Goal: Complete application form: Complete application form

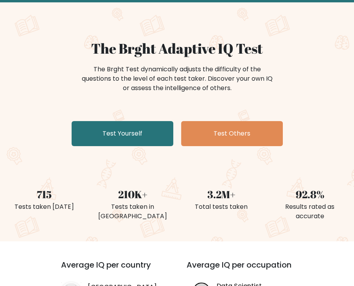
scroll to position [40, 0]
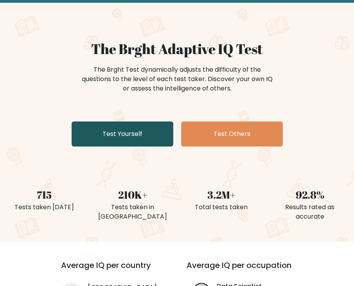
click at [136, 135] on link "Test Yourself" at bounding box center [123, 133] width 102 height 25
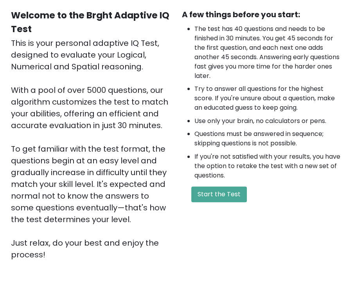
scroll to position [72, 0]
click at [208, 192] on button "Start the Test" at bounding box center [219, 194] width 56 height 16
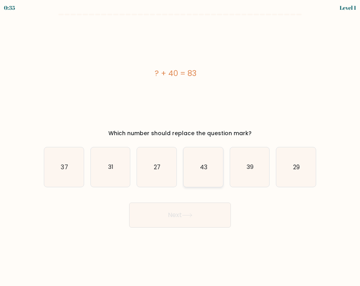
click at [199, 170] on icon "43" at bounding box center [203, 167] width 40 height 40
click at [180, 147] on input "d. 43" at bounding box center [180, 145] width 0 height 4
radio input "true"
click at [186, 214] on icon at bounding box center [187, 215] width 11 height 4
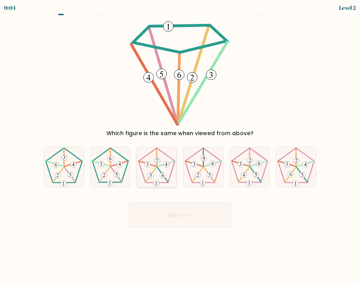
click at [156, 172] on icon at bounding box center [157, 167] width 40 height 40
click at [180, 147] on input "c." at bounding box center [180, 145] width 0 height 4
radio input "true"
click at [177, 211] on button "Next" at bounding box center [180, 214] width 102 height 25
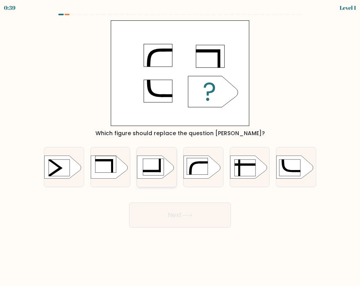
click at [157, 167] on rect at bounding box center [153, 166] width 21 height 17
click at [180, 147] on input "c." at bounding box center [180, 145] width 0 height 4
radio input "true"
click at [170, 217] on button "Next" at bounding box center [180, 214] width 102 height 25
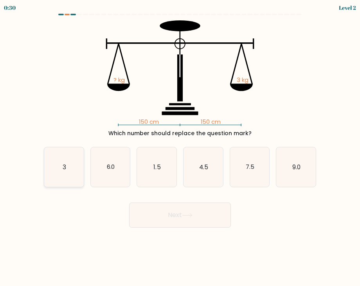
click at [70, 170] on icon "3" at bounding box center [64, 167] width 40 height 40
click at [180, 147] on input "a. 3" at bounding box center [180, 145] width 0 height 4
radio input "true"
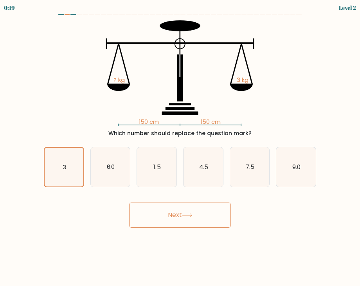
click at [155, 219] on button "Next" at bounding box center [180, 214] width 102 height 25
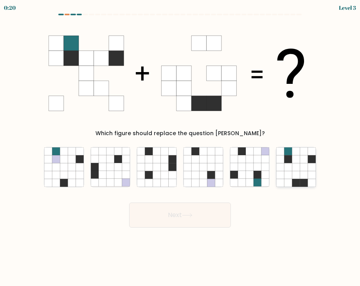
click at [303, 171] on icon at bounding box center [304, 175] width 8 height 8
click at [180, 147] on input "f." at bounding box center [180, 145] width 0 height 4
radio input "true"
click at [183, 213] on button "Next" at bounding box center [180, 214] width 102 height 25
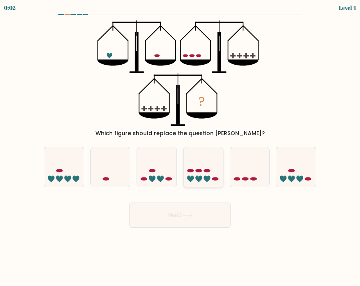
click at [200, 172] on icon at bounding box center [203, 167] width 40 height 32
click at [180, 147] on input "d." at bounding box center [180, 145] width 0 height 4
radio input "true"
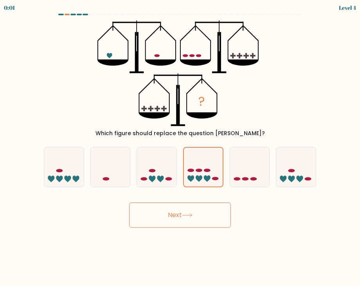
click at [187, 226] on button "Next" at bounding box center [180, 214] width 102 height 25
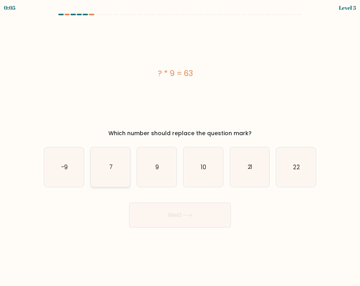
click at [117, 168] on icon "7" at bounding box center [111, 167] width 40 height 40
click at [180, 147] on input "b. 7" at bounding box center [180, 145] width 0 height 4
radio input "true"
click at [171, 210] on button "Next" at bounding box center [180, 214] width 102 height 25
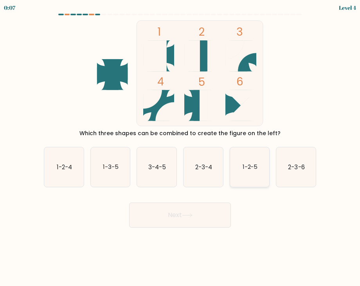
click at [244, 174] on icon "1-2-5" at bounding box center [250, 167] width 40 height 40
click at [180, 147] on input "e. 1-2-5" at bounding box center [180, 145] width 0 height 4
radio input "true"
click at [192, 226] on button "Next" at bounding box center [180, 214] width 102 height 25
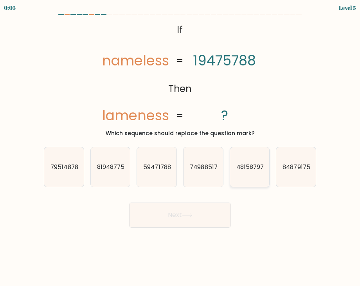
click at [234, 173] on icon "48158797" at bounding box center [250, 167] width 40 height 40
click at [180, 147] on input "e. 48158797" at bounding box center [180, 145] width 0 height 4
radio input "true"
click at [186, 203] on button "Next" at bounding box center [180, 214] width 102 height 25
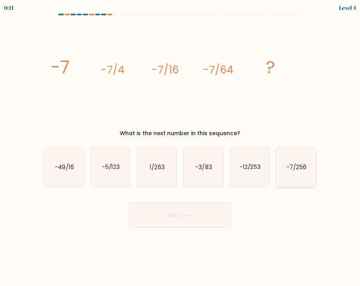
click at [296, 174] on icon "-7/256" at bounding box center [296, 167] width 40 height 40
click at [180, 147] on input "f. -7/256" at bounding box center [180, 145] width 0 height 4
radio input "true"
click at [180, 217] on button "Next" at bounding box center [180, 214] width 102 height 25
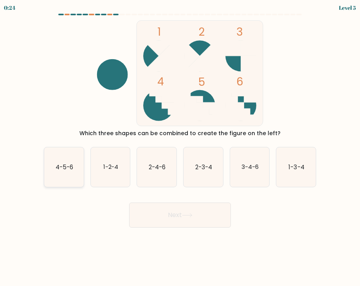
click at [58, 169] on text "4-5-6" at bounding box center [65, 166] width 18 height 8
click at [180, 147] on input "a. 4-5-6" at bounding box center [180, 145] width 0 height 4
radio input "true"
click at [182, 210] on button "Next" at bounding box center [180, 214] width 102 height 25
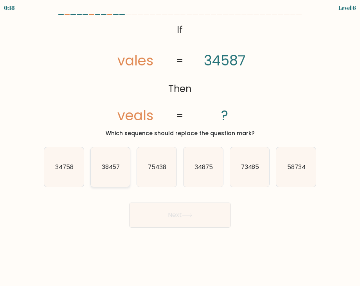
click at [113, 164] on text "38457" at bounding box center [110, 166] width 18 height 8
click at [180, 147] on input "b. 38457" at bounding box center [180, 145] width 0 height 4
radio input "true"
click at [185, 202] on button "Next" at bounding box center [180, 214] width 102 height 25
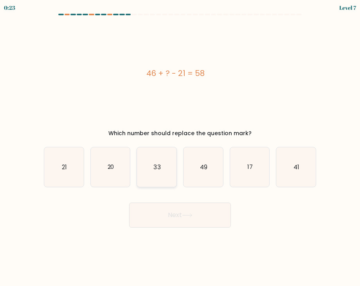
click at [156, 168] on text "33" at bounding box center [157, 166] width 7 height 8
click at [180, 147] on input "c. 33" at bounding box center [180, 145] width 0 height 4
radio input "true"
click at [172, 214] on button "Next" at bounding box center [180, 214] width 102 height 25
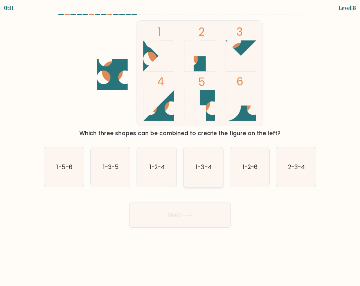
click at [204, 176] on icon "1-3-4" at bounding box center [203, 167] width 40 height 40
click at [180, 147] on input "d. 1-3-4" at bounding box center [180, 145] width 0 height 4
radio input "true"
click at [192, 223] on button "Next" at bounding box center [180, 214] width 102 height 25
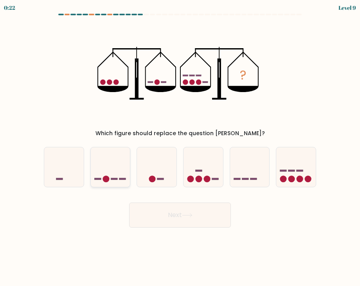
click at [108, 171] on icon at bounding box center [111, 167] width 40 height 32
click at [180, 147] on input "b." at bounding box center [180, 145] width 0 height 4
radio input "true"
click at [164, 209] on button "Next" at bounding box center [180, 214] width 102 height 25
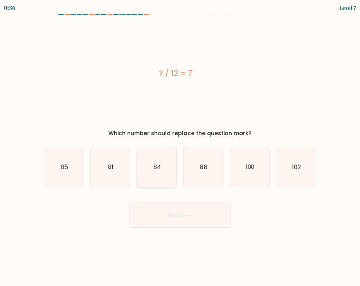
click at [159, 162] on icon "84" at bounding box center [157, 167] width 40 height 40
click at [180, 147] on input "c. 84" at bounding box center [180, 145] width 0 height 4
radio input "true"
click at [183, 224] on button "Next" at bounding box center [180, 214] width 102 height 25
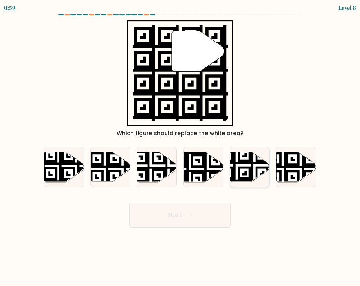
click at [255, 157] on icon at bounding box center [250, 166] width 40 height 30
click at [180, 147] on input "e." at bounding box center [180, 145] width 0 height 4
radio input "true"
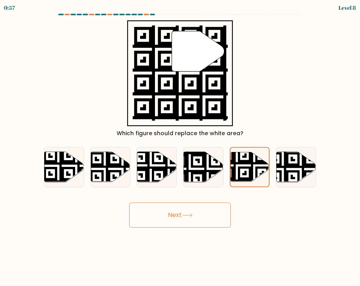
click at [183, 230] on body "0:57 Level 8" at bounding box center [180, 143] width 360 height 286
click at [175, 213] on button "Next" at bounding box center [180, 214] width 102 height 25
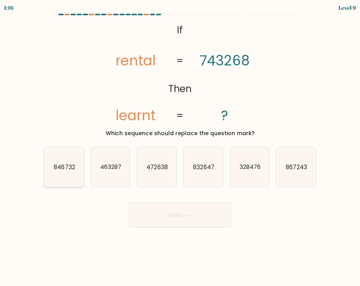
click at [61, 166] on text "846732" at bounding box center [64, 166] width 21 height 8
click at [180, 147] on input "a. 846732" at bounding box center [180, 145] width 0 height 4
radio input "true"
click at [177, 214] on button "Next" at bounding box center [180, 214] width 102 height 25
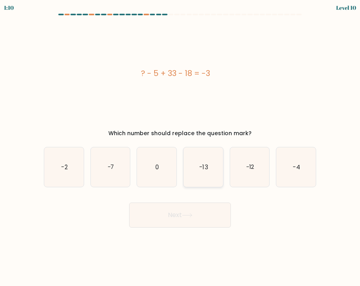
click at [215, 170] on icon "-13" at bounding box center [203, 167] width 40 height 40
click at [180, 147] on input "d. -13" at bounding box center [180, 145] width 0 height 4
radio input "true"
click at [180, 210] on button "Next" at bounding box center [180, 214] width 102 height 25
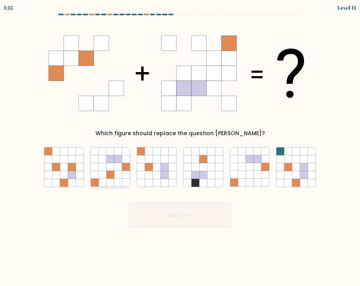
click at [111, 163] on icon at bounding box center [110, 167] width 8 height 8
click at [180, 147] on input "b." at bounding box center [180, 145] width 0 height 4
radio input "true"
click at [181, 225] on button "Next" at bounding box center [180, 214] width 102 height 25
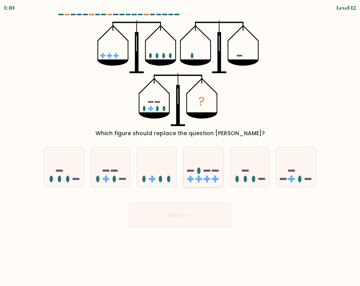
click at [205, 181] on icon at bounding box center [203, 167] width 40 height 32
click at [180, 147] on input "d." at bounding box center [180, 145] width 0 height 4
radio input "true"
click at [183, 214] on icon at bounding box center [187, 215] width 11 height 4
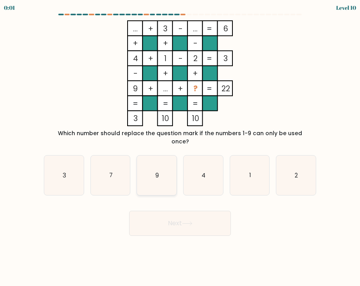
click at [155, 169] on icon "9" at bounding box center [157, 175] width 40 height 40
click at [180, 147] on input "c. 9" at bounding box center [180, 145] width 0 height 4
radio input "true"
click at [179, 221] on button "Next" at bounding box center [180, 222] width 102 height 25
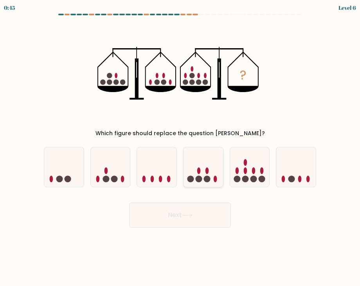
click at [206, 181] on circle at bounding box center [207, 178] width 7 height 7
click at [180, 147] on input "d." at bounding box center [180, 145] width 0 height 4
radio input "true"
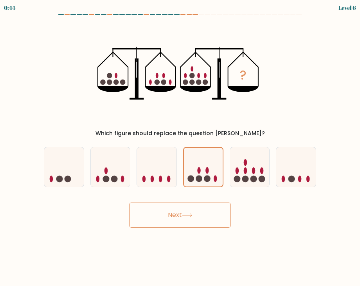
click at [187, 216] on icon at bounding box center [187, 215] width 11 height 4
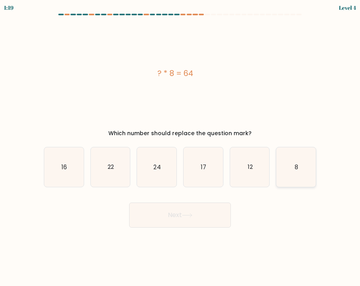
click at [287, 168] on icon "8" at bounding box center [296, 167] width 40 height 40
click at [180, 147] on input "f. 8" at bounding box center [180, 145] width 0 height 4
radio input "true"
click at [172, 216] on button "Next" at bounding box center [180, 214] width 102 height 25
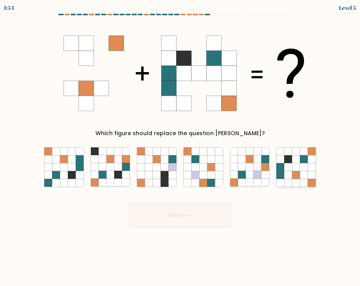
click at [296, 169] on icon at bounding box center [296, 167] width 8 height 8
click at [180, 147] on input "f." at bounding box center [180, 145] width 0 height 4
radio input "true"
click at [191, 219] on button "Next" at bounding box center [180, 214] width 102 height 25
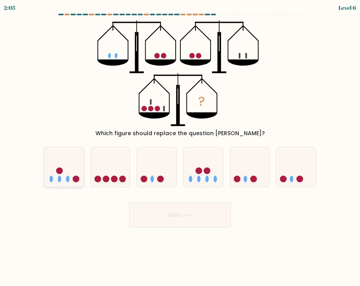
click at [74, 169] on icon at bounding box center [64, 167] width 40 height 32
click at [180, 147] on input "a." at bounding box center [180, 145] width 0 height 4
radio input "true"
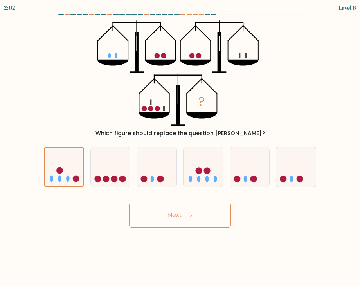
click at [171, 219] on button "Next" at bounding box center [180, 214] width 102 height 25
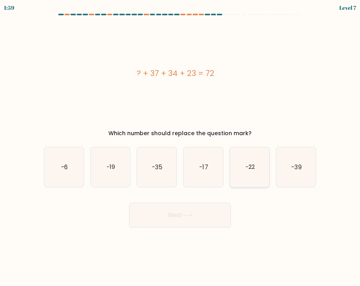
click at [243, 166] on icon "-22" at bounding box center [250, 167] width 40 height 40
click at [180, 147] on input "e. -22" at bounding box center [180, 145] width 0 height 4
radio input "true"
click at [178, 213] on button "Next" at bounding box center [180, 214] width 102 height 25
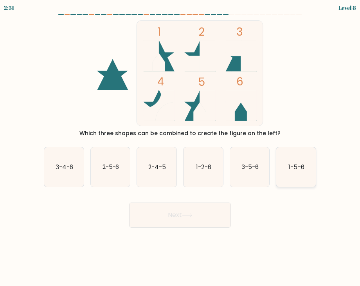
click at [308, 166] on icon "1-5-6" at bounding box center [296, 167] width 40 height 40
click at [180, 147] on input "f. 1-5-6" at bounding box center [180, 145] width 0 height 4
radio input "true"
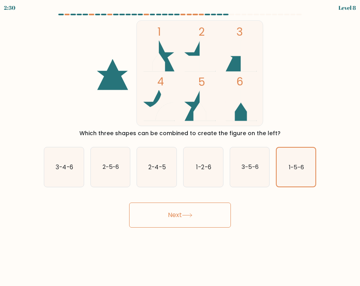
click at [183, 216] on button "Next" at bounding box center [180, 214] width 102 height 25
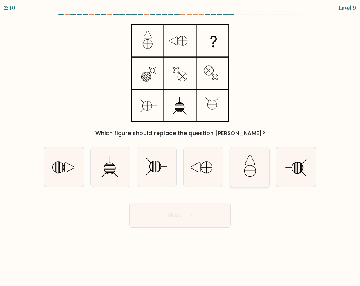
click at [250, 164] on icon at bounding box center [250, 167] width 40 height 40
click at [180, 147] on input "e." at bounding box center [180, 145] width 0 height 4
radio input "true"
click at [182, 218] on button "Next" at bounding box center [180, 214] width 102 height 25
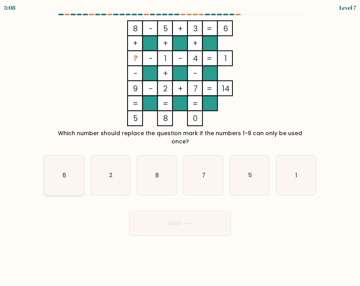
click at [64, 171] on text "6" at bounding box center [65, 175] width 4 height 8
click at [180, 147] on input "a. 6" at bounding box center [180, 145] width 0 height 4
radio input "true"
click at [175, 219] on button "Next" at bounding box center [180, 222] width 102 height 25
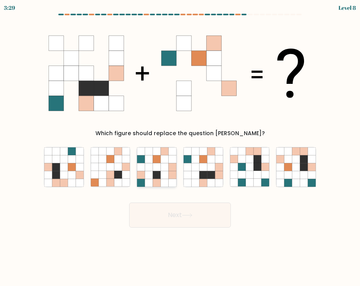
click at [140, 171] on icon at bounding box center [141, 167] width 8 height 8
click at [180, 147] on input "c." at bounding box center [180, 145] width 0 height 4
radio input "true"
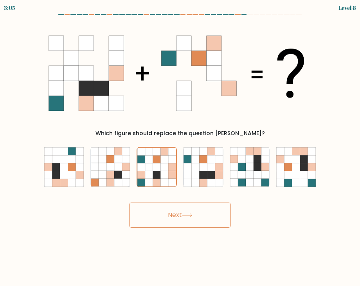
click at [174, 217] on button "Next" at bounding box center [180, 214] width 102 height 25
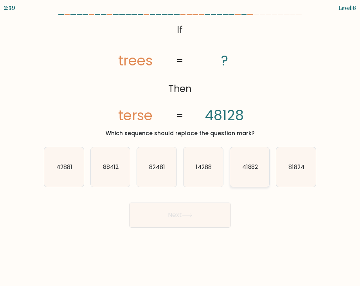
click at [254, 167] on text "41882" at bounding box center [250, 166] width 16 height 8
click at [180, 147] on input "e. 41882" at bounding box center [180, 145] width 0 height 4
radio input "true"
click at [175, 209] on button "Next" at bounding box center [180, 214] width 102 height 25
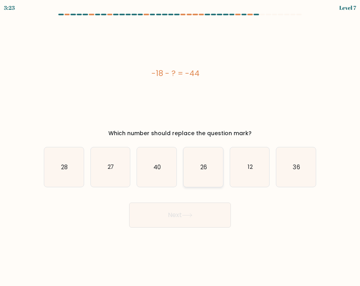
click at [200, 165] on text "26" at bounding box center [203, 166] width 7 height 8
click at [180, 147] on input "d. 26" at bounding box center [180, 145] width 0 height 4
radio input "true"
click at [168, 216] on button "Next" at bounding box center [180, 214] width 102 height 25
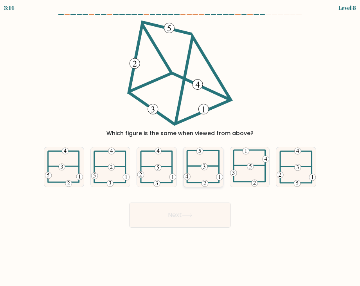
click at [197, 164] on icon at bounding box center [203, 166] width 40 height 39
click at [180, 147] on input "d." at bounding box center [180, 145] width 0 height 4
radio input "true"
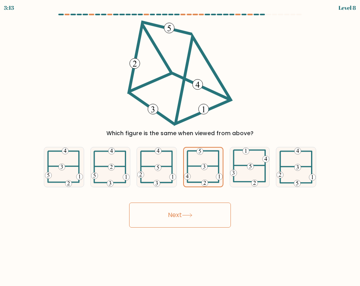
click at [181, 212] on button "Next" at bounding box center [180, 214] width 102 height 25
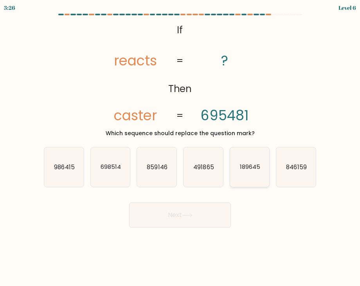
click at [250, 168] on text "189645" at bounding box center [250, 166] width 20 height 8
click at [180, 147] on input "e. 189645" at bounding box center [180, 145] width 0 height 4
radio input "true"
click at [178, 207] on button "Next" at bounding box center [180, 214] width 102 height 25
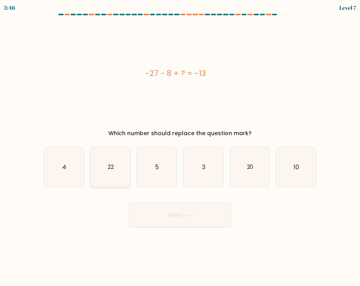
click at [117, 168] on icon "22" at bounding box center [111, 167] width 40 height 40
click at [180, 147] on input "b. 22" at bounding box center [180, 145] width 0 height 4
radio input "true"
click at [180, 215] on button "Next" at bounding box center [180, 214] width 102 height 25
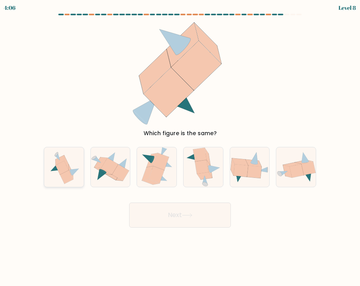
click at [66, 176] on icon at bounding box center [66, 177] width 13 height 14
click at [180, 147] on input "a." at bounding box center [180, 145] width 0 height 4
radio input "true"
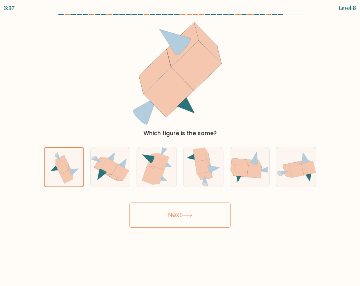
click at [178, 208] on button "Next" at bounding box center [180, 214] width 102 height 25
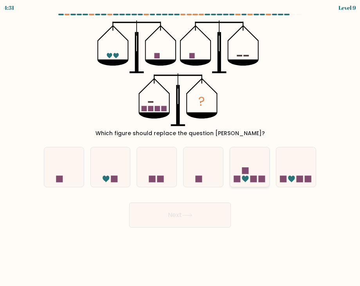
click at [240, 170] on icon at bounding box center [250, 167] width 40 height 32
click at [180, 147] on input "e." at bounding box center [180, 145] width 0 height 4
radio input "true"
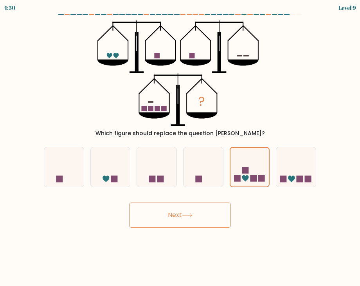
click at [171, 223] on button "Next" at bounding box center [180, 214] width 102 height 25
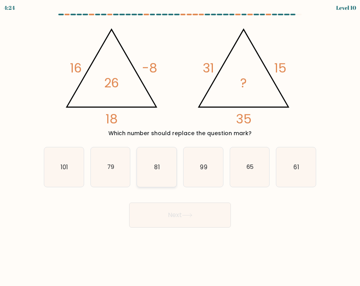
click at [163, 162] on icon "81" at bounding box center [157, 167] width 40 height 40
click at [180, 147] on input "c. 81" at bounding box center [180, 145] width 0 height 4
radio input "true"
click at [167, 216] on button "Next" at bounding box center [180, 214] width 102 height 25
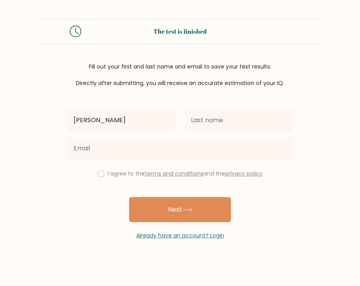
type input "[PERSON_NAME]"
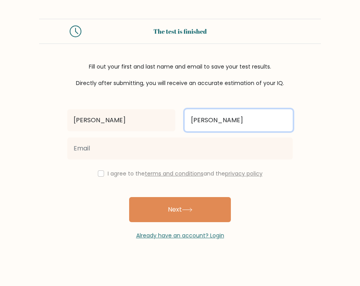
type input "[PERSON_NAME]"
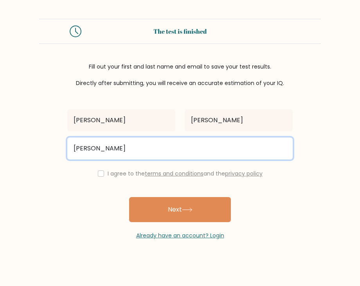
type input "[EMAIL_ADDRESS][DOMAIN_NAME]"
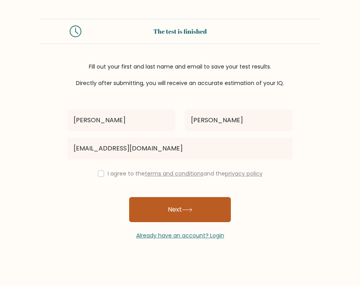
click at [168, 214] on button "Next" at bounding box center [180, 209] width 102 height 25
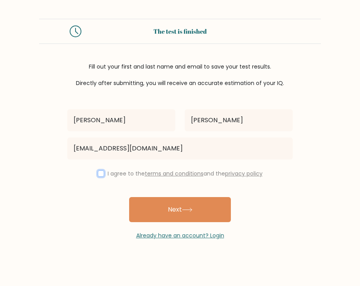
click at [99, 172] on input "checkbox" at bounding box center [101, 173] width 6 height 6
checkbox input "true"
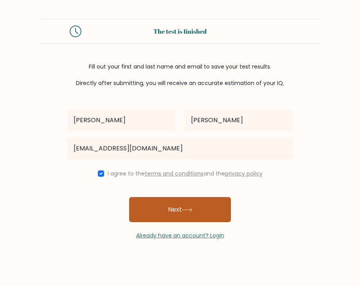
click at [172, 213] on button "Next" at bounding box center [180, 209] width 102 height 25
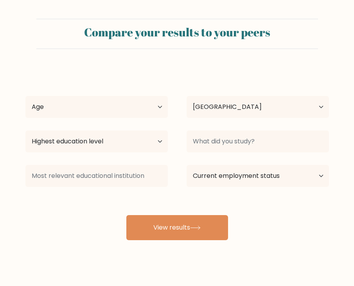
select select "PH"
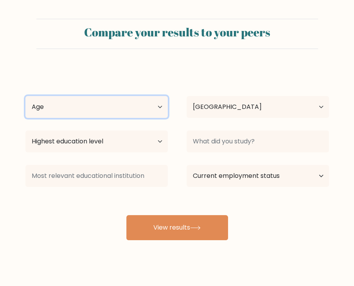
click at [160, 107] on select "Age Under [DEMOGRAPHIC_DATA] [DEMOGRAPHIC_DATA] [DEMOGRAPHIC_DATA] [DEMOGRAPHIC…" at bounding box center [96, 107] width 142 height 22
select select "18_24"
click at [25, 96] on select "Age Under [DEMOGRAPHIC_DATA] [DEMOGRAPHIC_DATA] [DEMOGRAPHIC_DATA] [DEMOGRAPHIC…" at bounding box center [96, 107] width 142 height 22
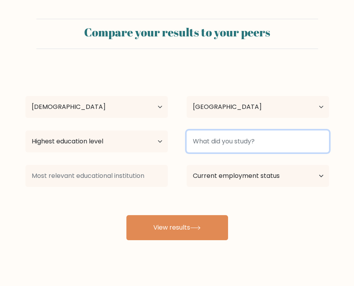
click at [209, 149] on input at bounding box center [258, 141] width 142 height 22
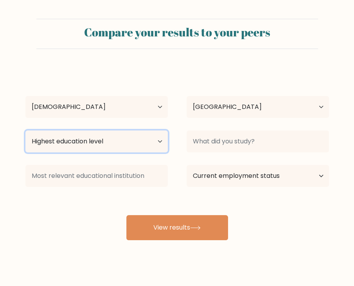
click at [156, 143] on select "Highest education level No schooling Primary Lower Secondary Upper Secondary Oc…" at bounding box center [96, 141] width 142 height 22
select select "bachelors_degree"
click at [25, 130] on select "Highest education level No schooling Primary Lower Secondary Upper Secondary Oc…" at bounding box center [96, 141] width 142 height 22
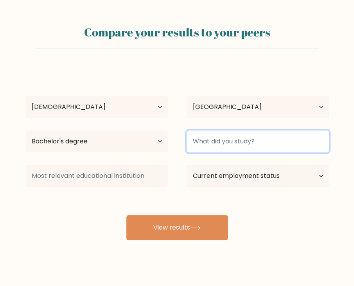
click at [202, 146] on input at bounding box center [258, 141] width 142 height 22
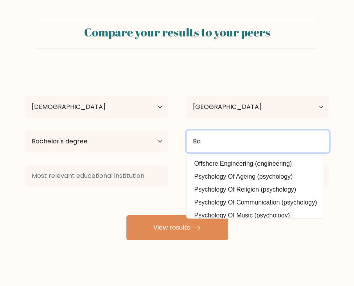
type input "B"
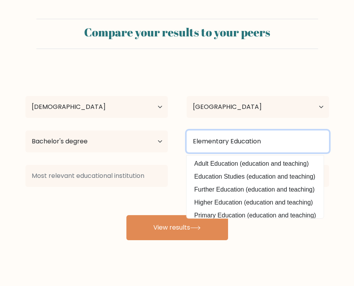
click at [201, 141] on input "Elementary Education" at bounding box center [258, 141] width 142 height 22
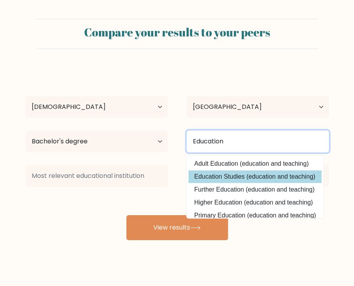
type input "Education"
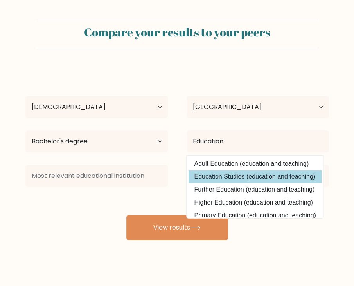
click at [228, 175] on div "Marianne Joy Arellano Age Under 18 years old 18-24 years old 25-34 years old 35…" at bounding box center [177, 154] width 313 height 172
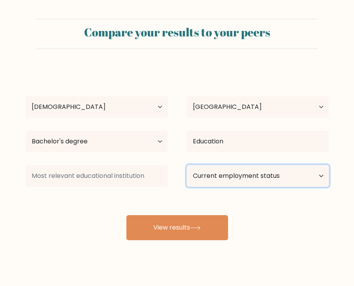
click at [227, 175] on select "Current employment status Employed Student Retired Other / prefer not to answer" at bounding box center [258, 176] width 142 height 22
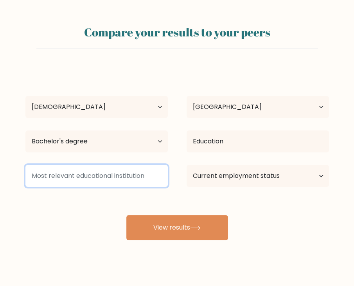
click at [108, 169] on input at bounding box center [96, 176] width 142 height 22
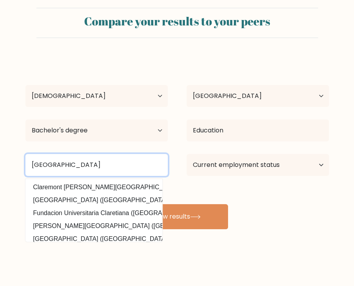
type input "St. Clare College"
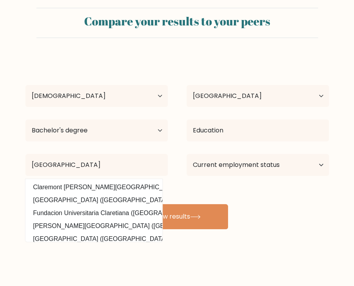
click at [214, 188] on div "Marianne Joy Arellano Age Under 18 years old 18-24 years old 25-34 years old 35…" at bounding box center [177, 143] width 313 height 172
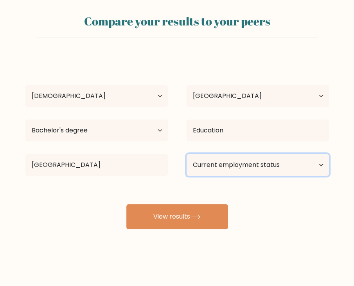
click at [224, 161] on select "Current employment status Employed Student Retired Other / prefer not to answer" at bounding box center [258, 165] width 142 height 22
select select "student"
click at [187, 154] on select "Current employment status Employed Student Retired Other / prefer not to answer" at bounding box center [258, 165] width 142 height 22
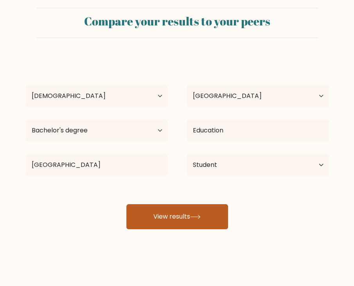
click at [182, 221] on button "View results" at bounding box center [177, 216] width 102 height 25
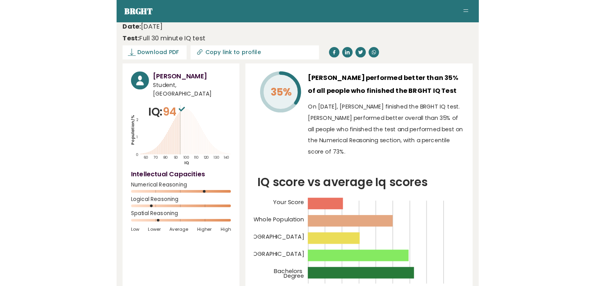
scroll to position [6, 0]
